Goal: Transaction & Acquisition: Purchase product/service

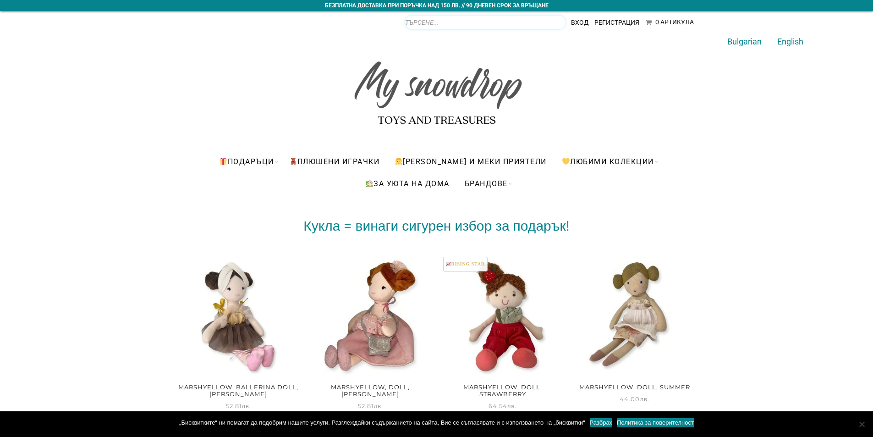
click at [557, 22] on input "Products search" at bounding box center [485, 23] width 160 height 14
type input "U"
type input "КУТИЯ"
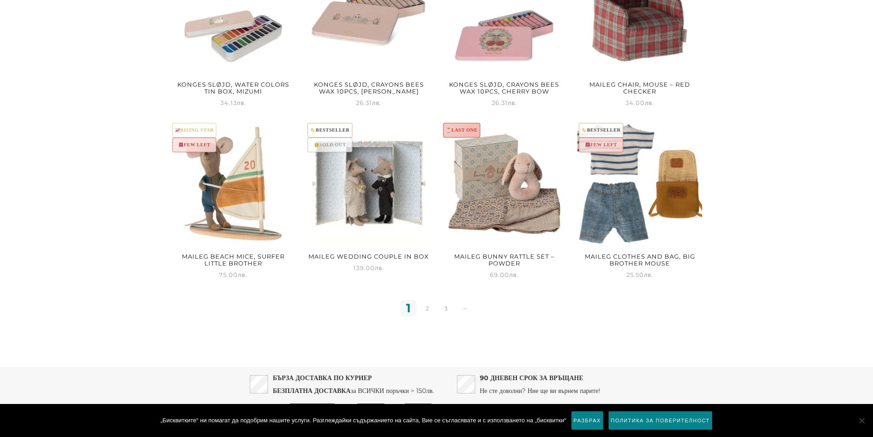
scroll to position [880, 0]
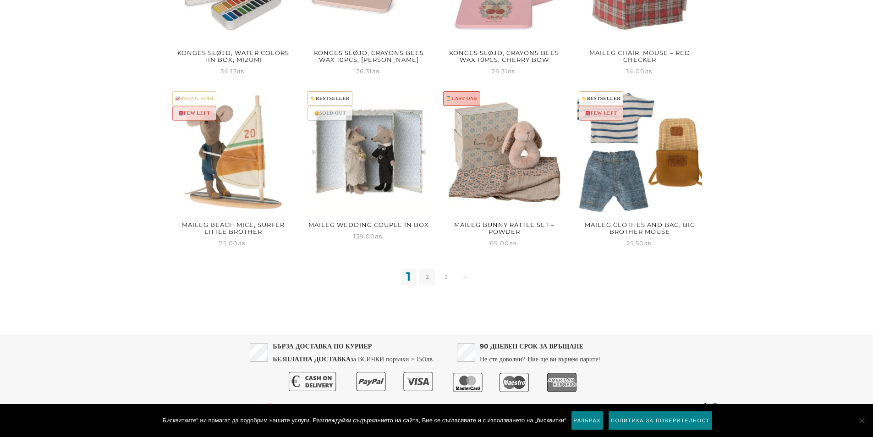
click at [433, 269] on link "2" at bounding box center [427, 277] width 16 height 16
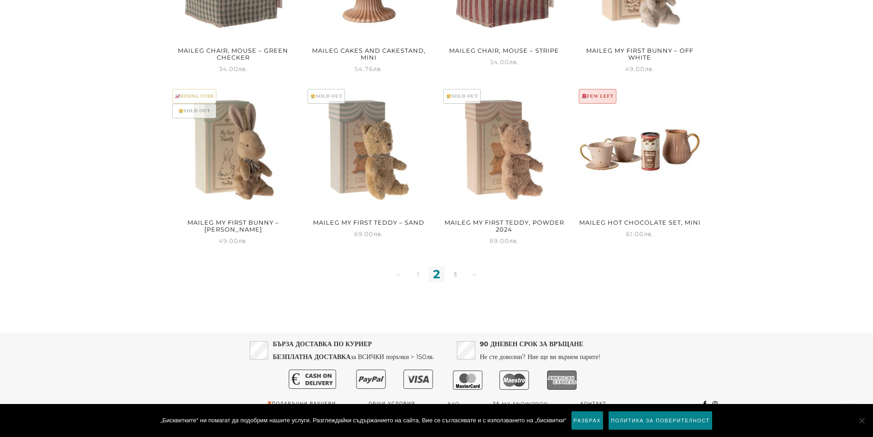
scroll to position [871, 0]
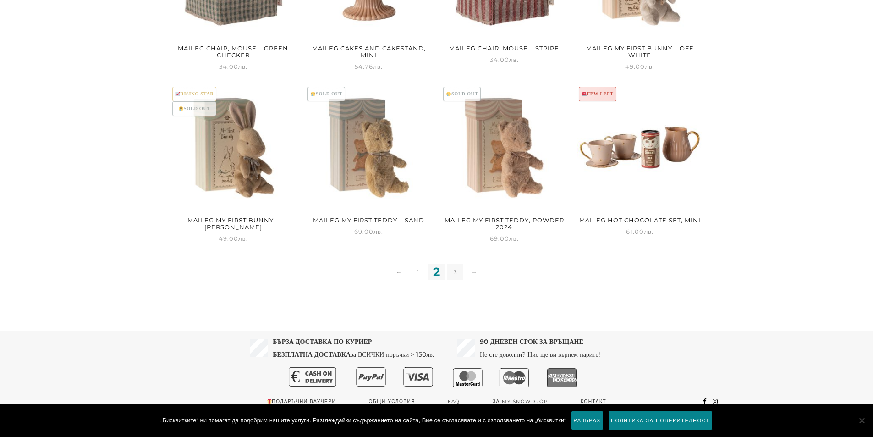
click at [455, 272] on link "3" at bounding box center [455, 272] width 16 height 16
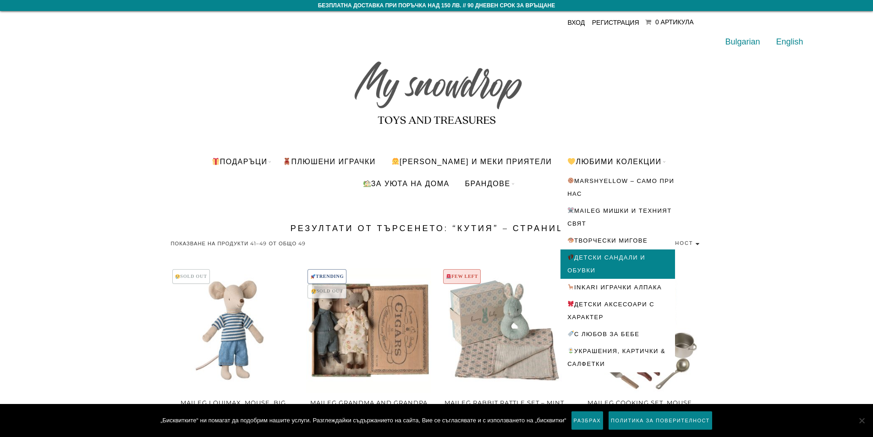
click at [607, 251] on link "Детски сандали и обувки" at bounding box center [618, 263] width 115 height 29
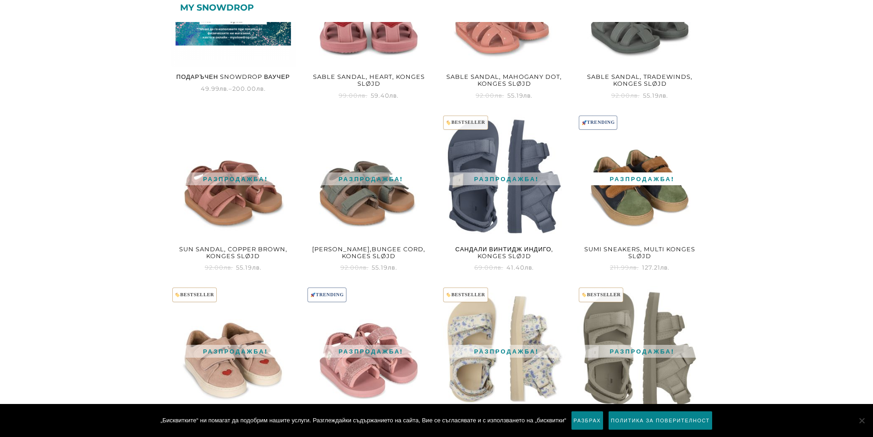
scroll to position [576, 0]
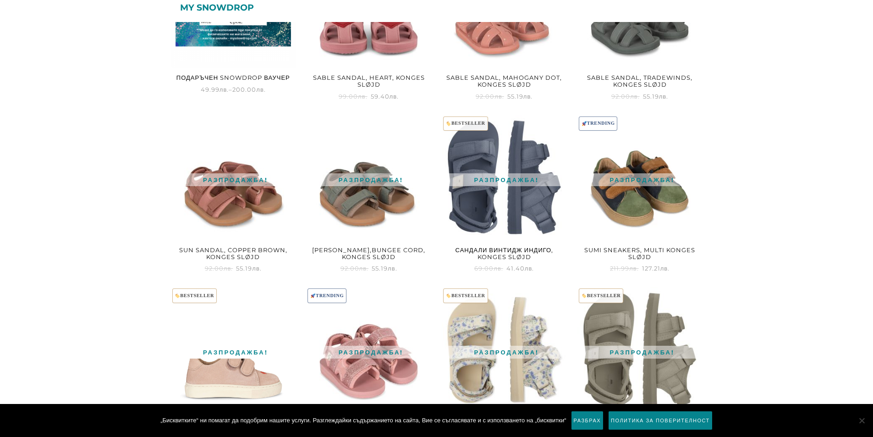
drag, startPoint x: 213, startPoint y: 365, endPoint x: 225, endPoint y: 361, distance: 13.5
click at [213, 365] on img at bounding box center [233, 349] width 125 height 125
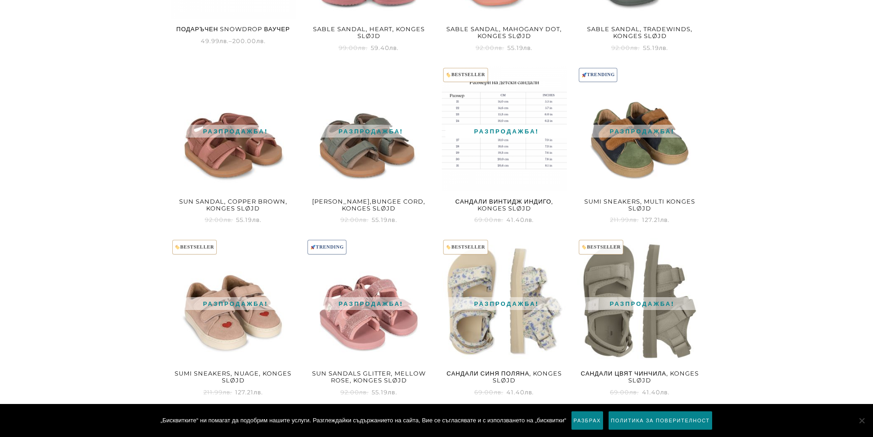
scroll to position [667, 0]
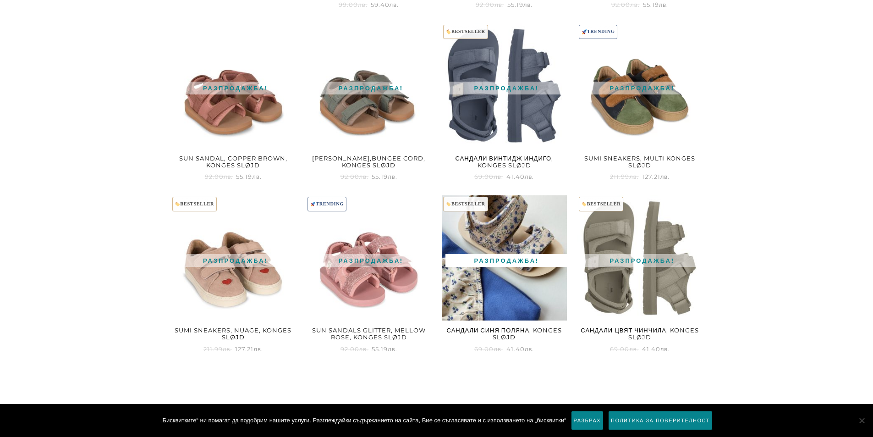
click at [492, 290] on img at bounding box center [504, 257] width 125 height 125
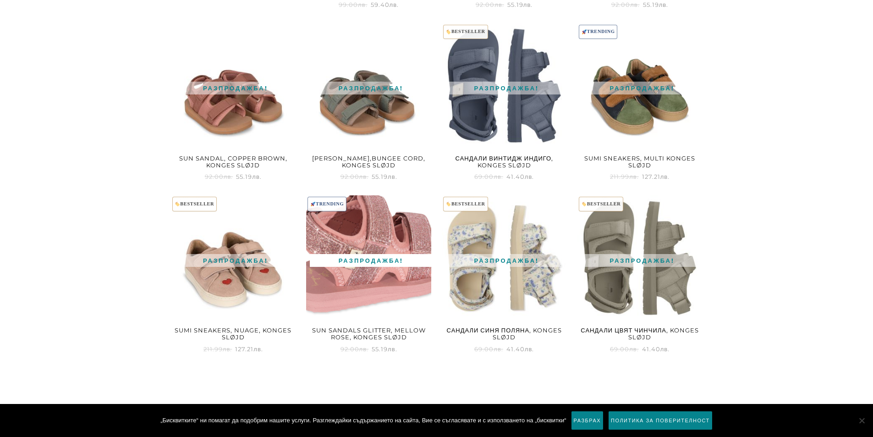
click at [380, 298] on img at bounding box center [368, 257] width 125 height 125
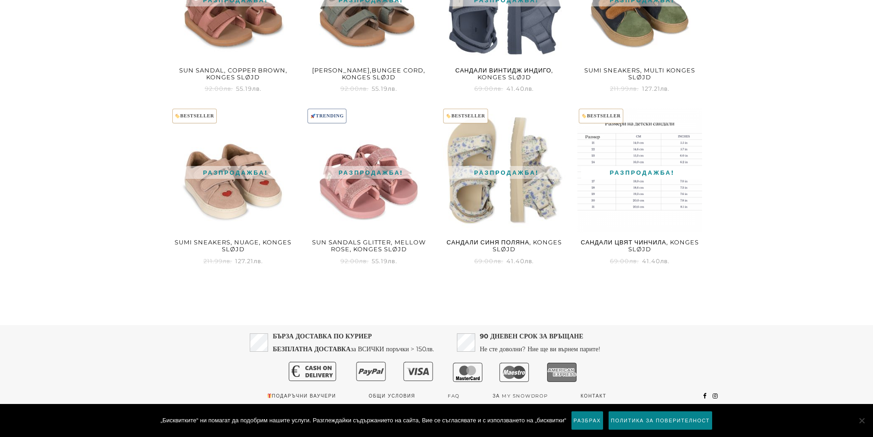
scroll to position [759, 0]
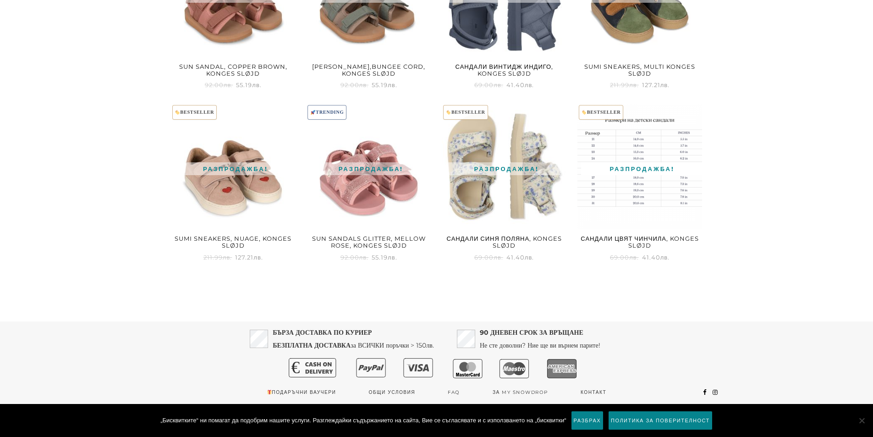
click at [648, 194] on img at bounding box center [639, 166] width 125 height 125
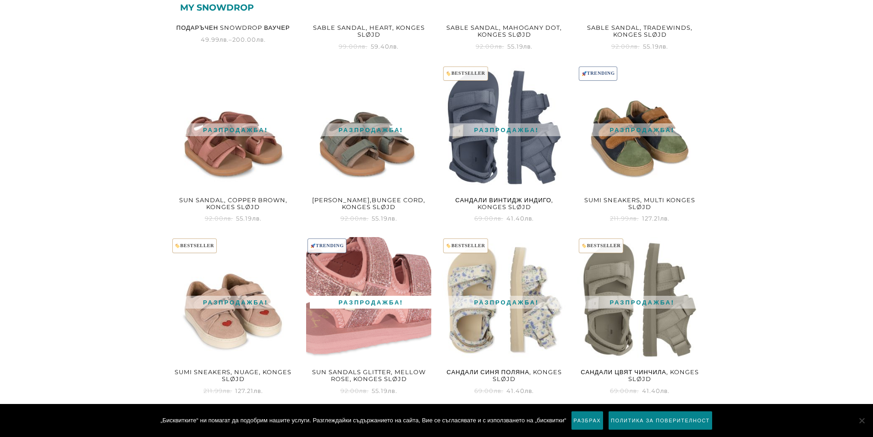
scroll to position [530, 0]
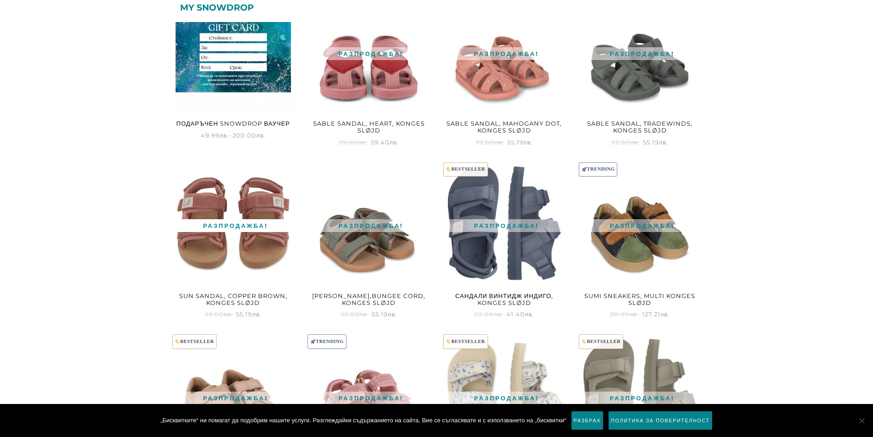
click at [227, 247] on img at bounding box center [233, 222] width 125 height 125
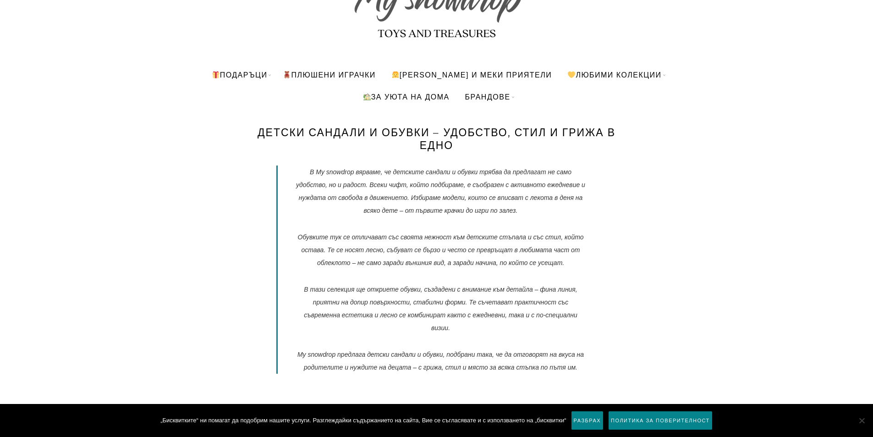
scroll to position [92, 0]
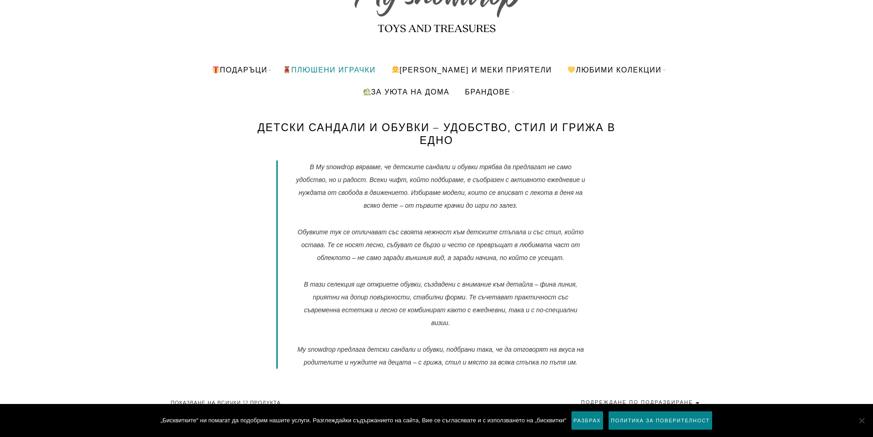
click at [335, 70] on link "ПЛЮШЕНИ ИГРАЧКИ" at bounding box center [329, 70] width 106 height 22
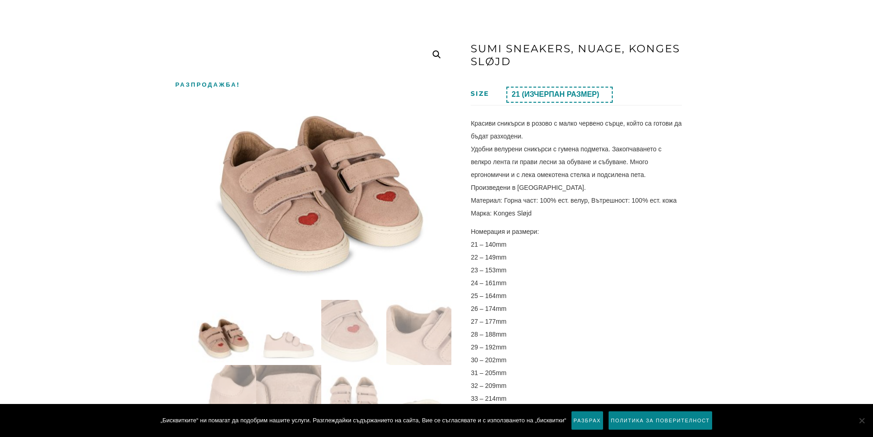
scroll to position [229, 0]
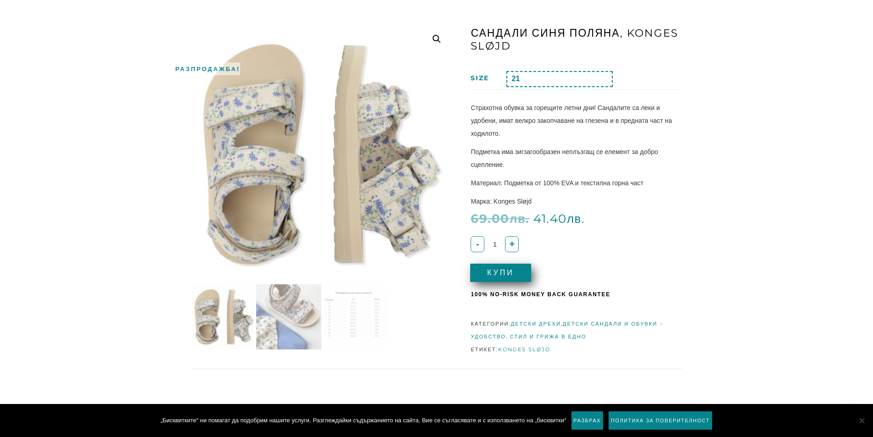
scroll to position [92, 0]
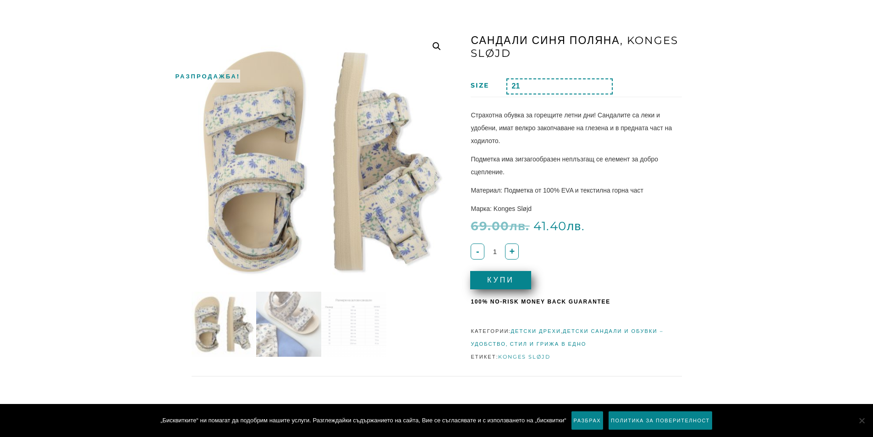
click at [602, 85] on select "Избиране на възможност 21 22 (ИЗЧЕРПАН РАЗМЕР) 23 (ИЗЧЕРПАН РАЗМЕР) 24 (ИЗЧЕРПА…" at bounding box center [559, 86] width 106 height 16
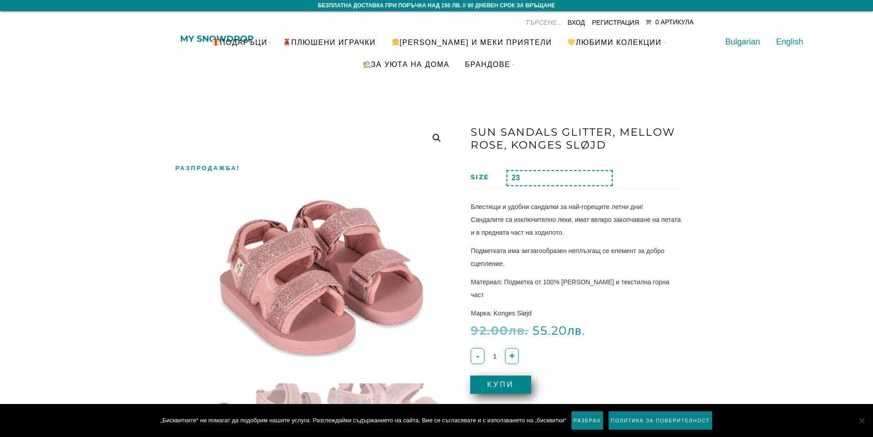
click at [580, 176] on select "Избиране на възможност 21 22 23 24 25 (ИЗЧЕРПАН РАЗМЕР) 26 27 (ИЗЧЕРПАН РАЗМЕР)…" at bounding box center [559, 178] width 106 height 16
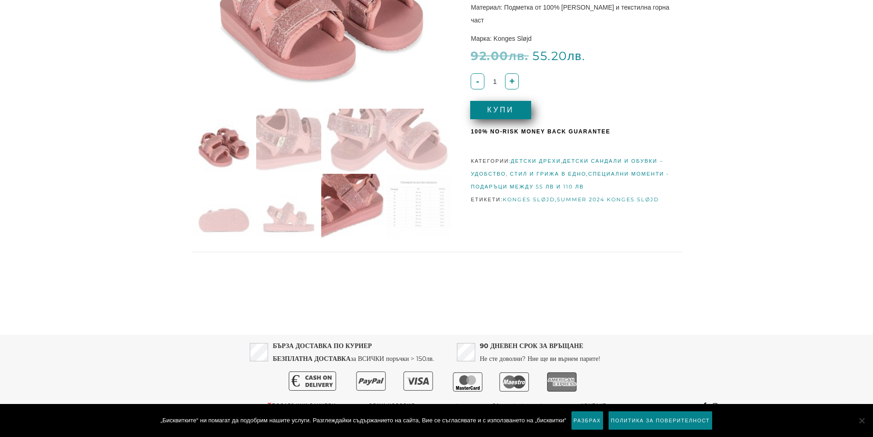
scroll to position [275, 0]
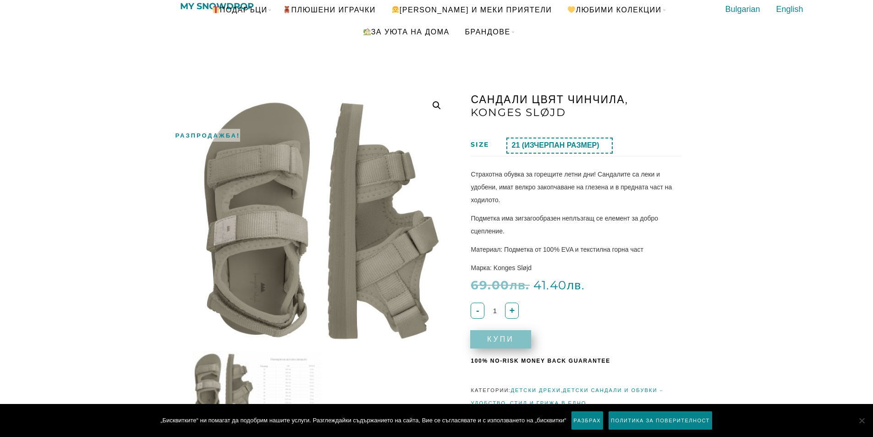
scroll to position [46, 0]
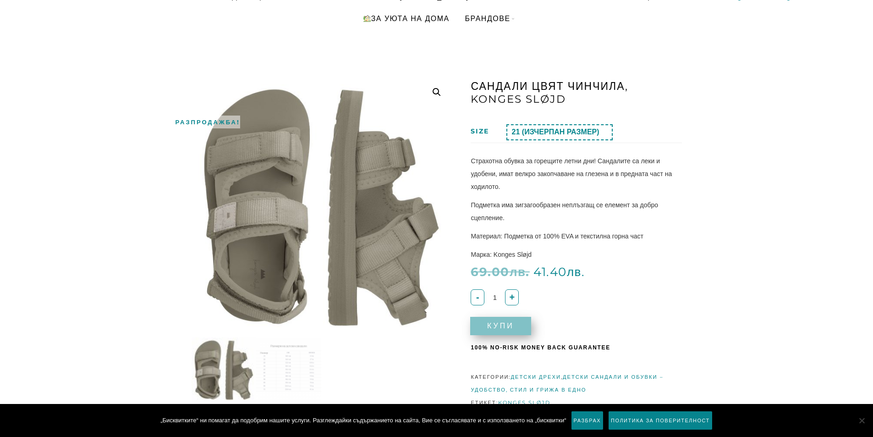
click at [604, 129] on select "Избиране на възможност 21 (ИЗЧЕРПАН РАЗМЕР) 22 (ИЗЧЕРПАН РАЗМЕР) 23 24 (ИЗЧЕРПА…" at bounding box center [559, 132] width 106 height 16
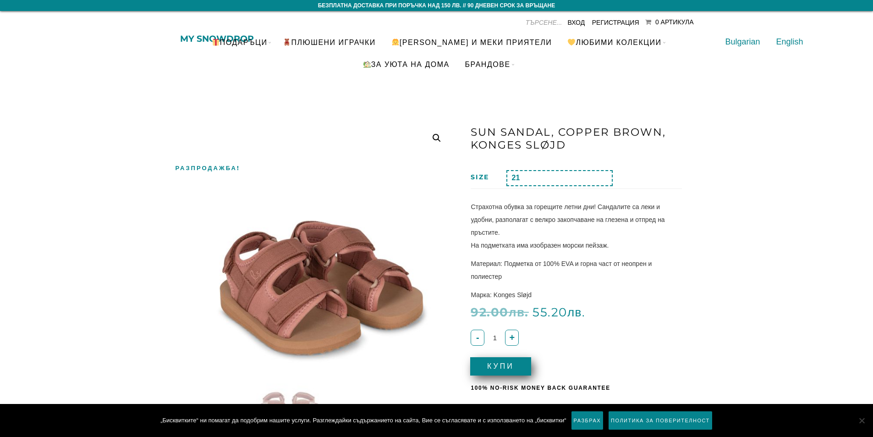
click at [582, 165] on div "Sun Sandal, Copper Brown, Konges Sløjd Size Избиране на възможност 21 22 23 24 …" at bounding box center [576, 292] width 211 height 339
click at [560, 176] on select "Избиране на възможност 21 22 23 24 25 26 (ИЗЧЕРПАН РАЗМЕР) 27 28 29 30 (ИЗЧЕРПА…" at bounding box center [559, 178] width 106 height 16
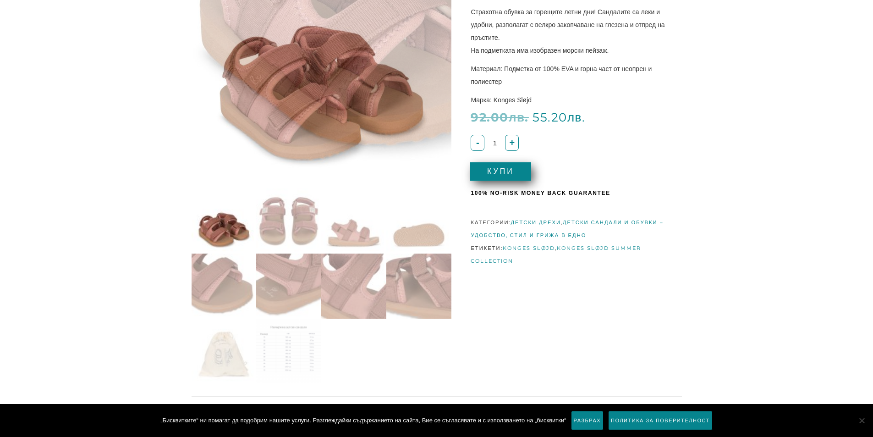
scroll to position [352, 0]
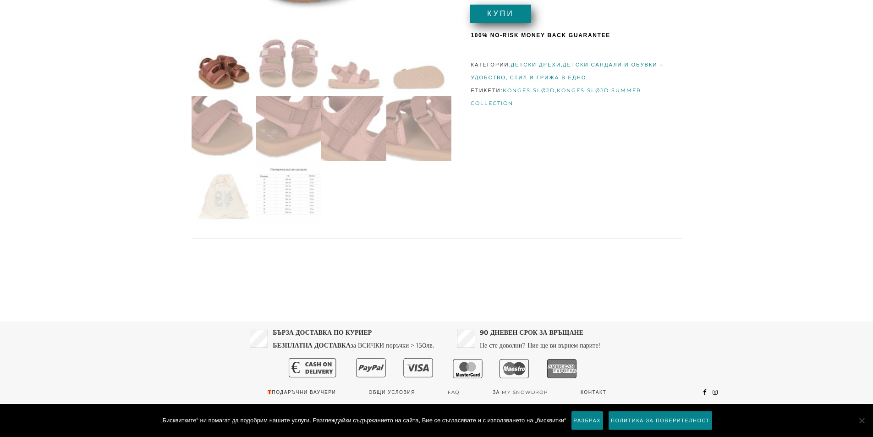
click at [264, 202] on img at bounding box center [288, 193] width 65 height 65
click at [293, 197] on img at bounding box center [288, 193] width 65 height 65
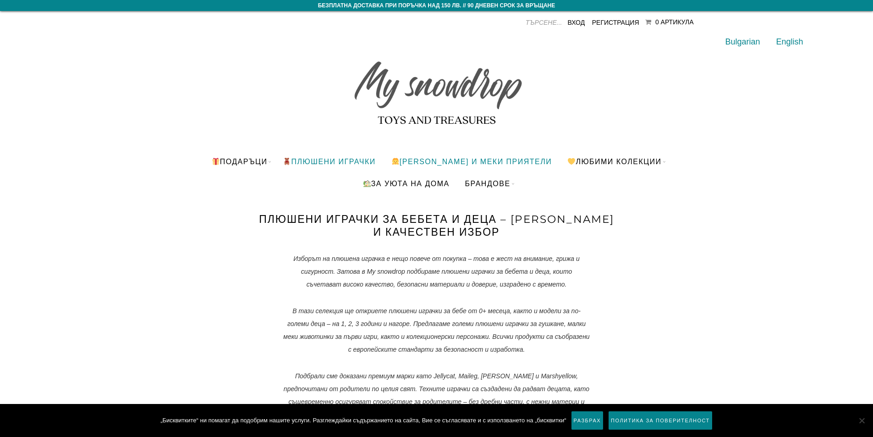
click at [473, 161] on link "[PERSON_NAME] и меки приятели" at bounding box center [472, 161] width 175 height 22
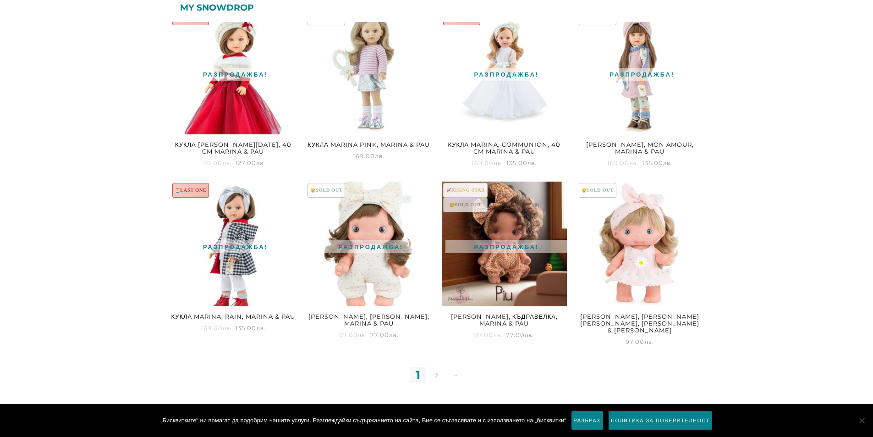
scroll to position [871, 0]
